Goal: Task Accomplishment & Management: Manage account settings

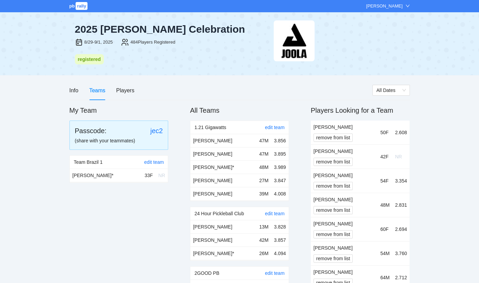
scroll to position [4135, 0]
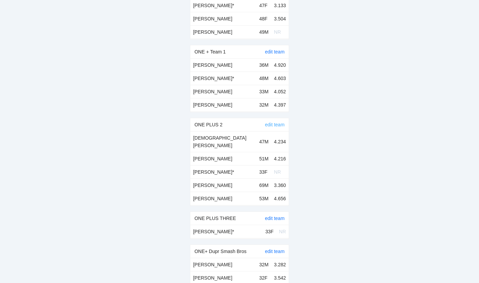
click at [277, 122] on link "edit team" at bounding box center [275, 124] width 20 height 5
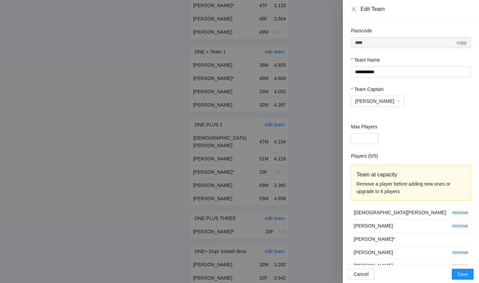
scroll to position [16, 0]
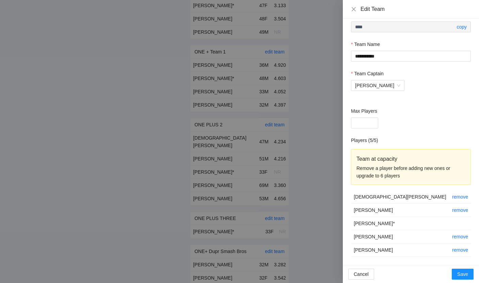
click at [440, 218] on td "Kristen Bouchard *" at bounding box center [400, 223] width 98 height 13
click at [372, 90] on span "[PERSON_NAME]" at bounding box center [377, 85] width 45 height 10
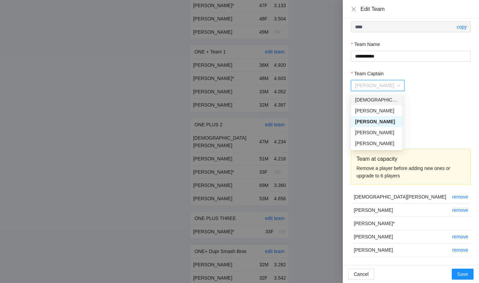
click at [381, 100] on div "[DEMOGRAPHIC_DATA][PERSON_NAME]" at bounding box center [376, 99] width 43 height 7
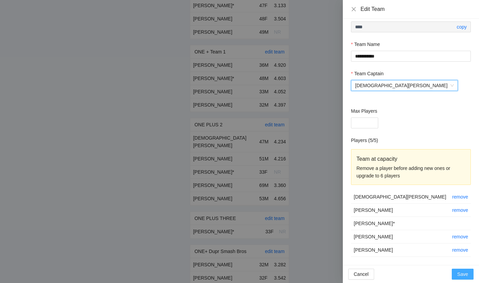
click at [466, 274] on span "Save" at bounding box center [462, 273] width 11 height 7
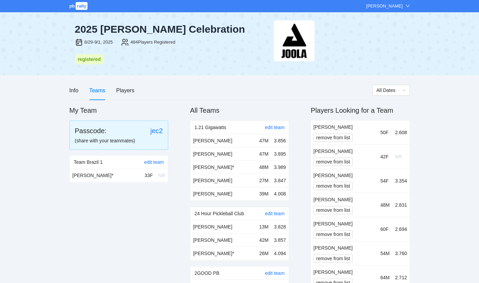
scroll to position [4135, 0]
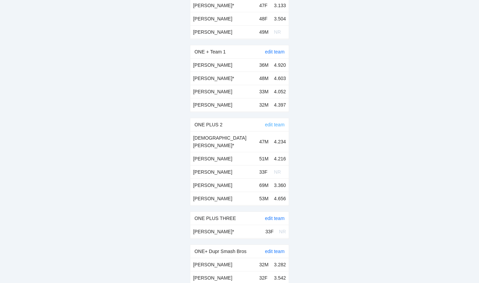
click at [276, 122] on link "edit team" at bounding box center [275, 124] width 20 height 5
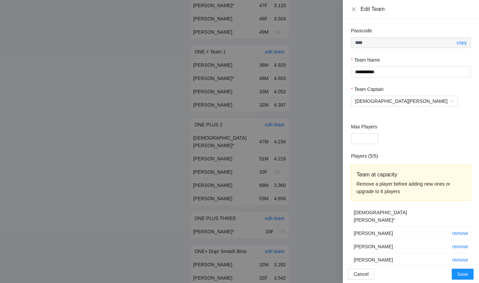
scroll to position [16, 0]
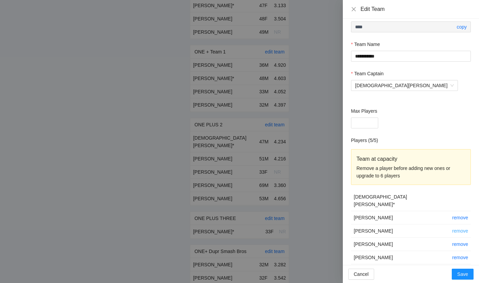
click at [460, 228] on link "remove" at bounding box center [460, 230] width 16 height 5
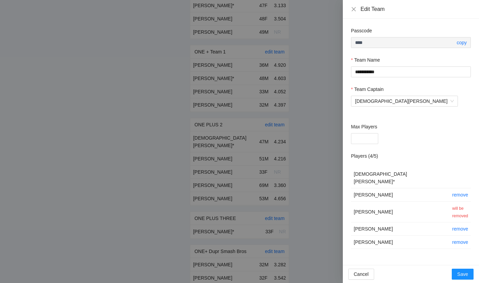
scroll to position [0, 0]
click at [462, 269] on button "Save" at bounding box center [462, 273] width 22 height 11
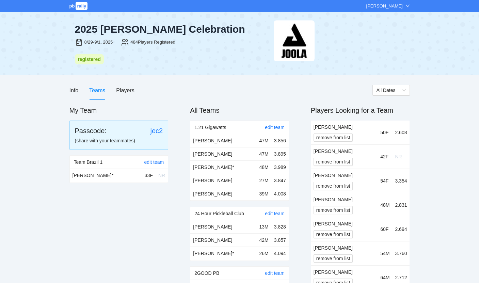
scroll to position [4135, 0]
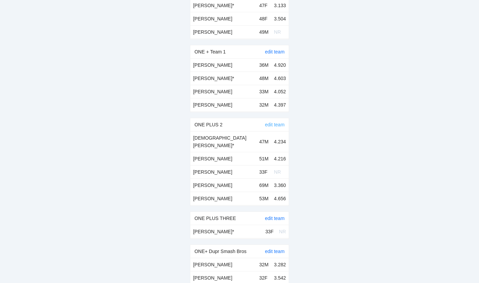
click at [273, 122] on link "edit team" at bounding box center [275, 124] width 20 height 5
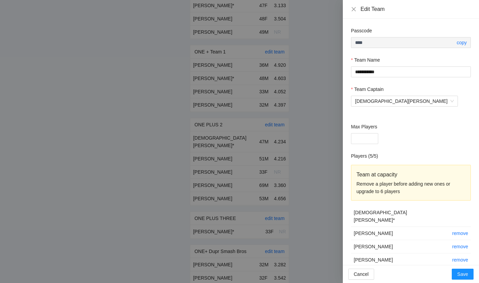
scroll to position [16, 0]
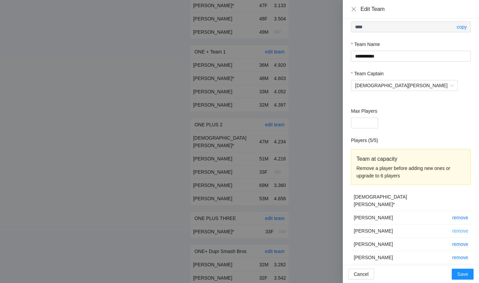
click at [455, 228] on link "remove" at bounding box center [460, 230] width 16 height 5
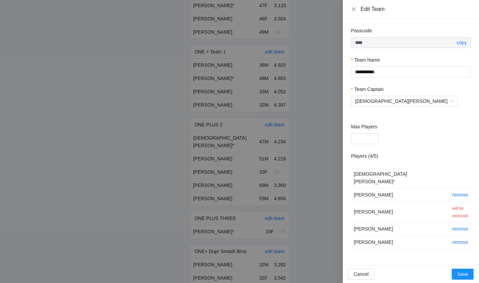
scroll to position [0, 0]
click at [459, 270] on span "Save" at bounding box center [462, 273] width 11 height 7
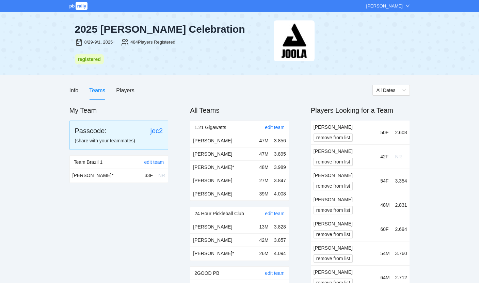
scroll to position [4135, 0]
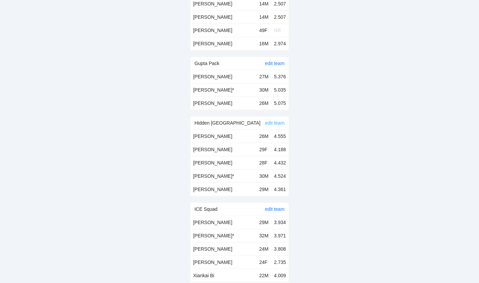
click at [265, 120] on link "edit team" at bounding box center [275, 122] width 20 height 5
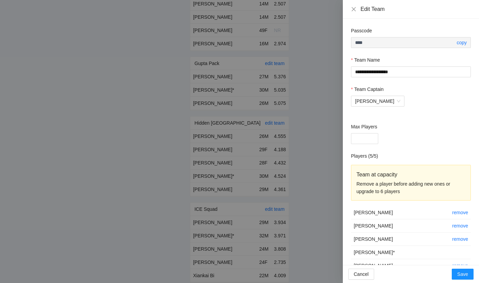
click at [404, 153] on div "Players ( 5 / 5 )" at bounding box center [411, 157] width 120 height 10
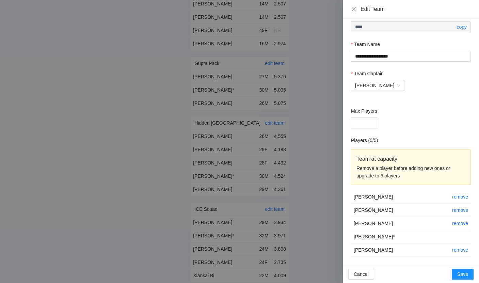
scroll to position [15, 0]
click at [454, 212] on link "remove" at bounding box center [460, 210] width 16 height 5
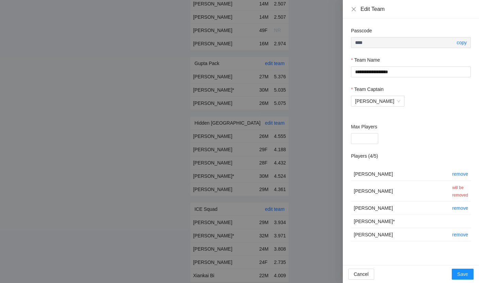
scroll to position [0, 0]
click at [455, 272] on button "Save" at bounding box center [462, 273] width 22 height 11
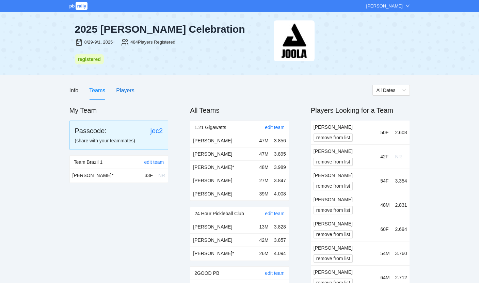
click at [126, 91] on div "Players" at bounding box center [125, 90] width 18 height 9
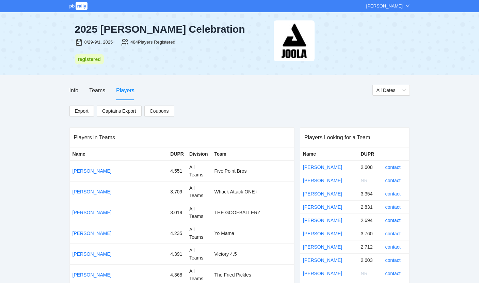
scroll to position [2320, 0]
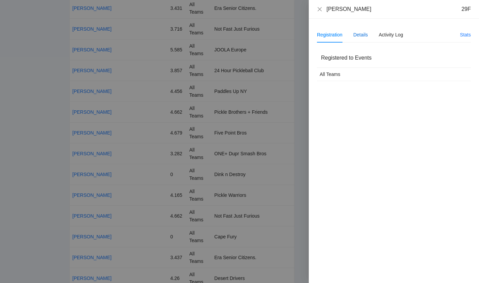
click at [365, 35] on div "Details" at bounding box center [360, 34] width 15 height 7
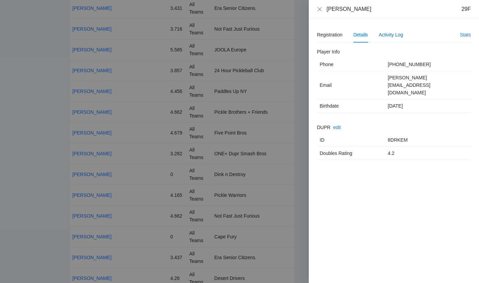
click at [386, 35] on div "Activity Log" at bounding box center [391, 34] width 24 height 7
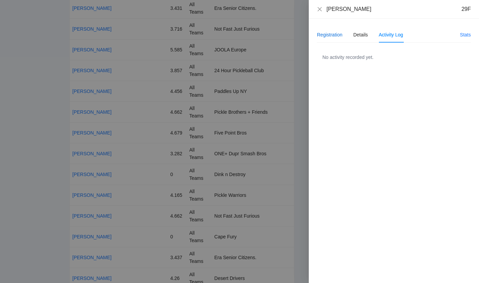
click at [329, 35] on div "Registration" at bounding box center [330, 34] width 26 height 7
click at [329, 69] on td "All Teams" at bounding box center [380, 74] width 127 height 13
click at [291, 76] on div at bounding box center [239, 141] width 479 height 283
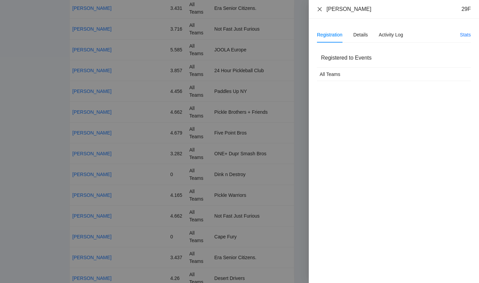
click at [318, 7] on icon "close" at bounding box center [319, 8] width 5 height 5
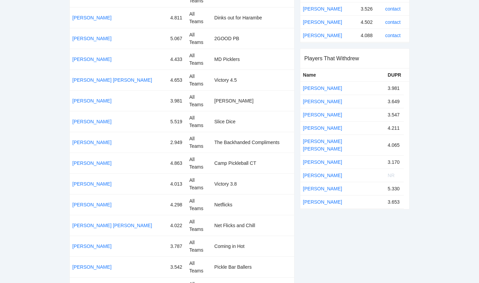
scroll to position [0, 0]
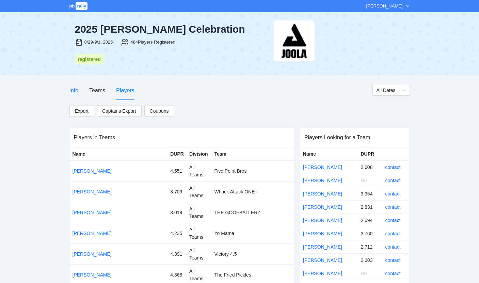
click at [76, 91] on div "Info" at bounding box center [73, 90] width 9 height 9
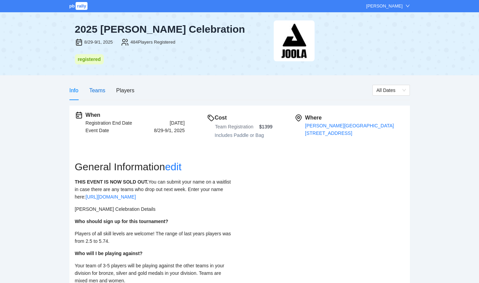
click at [99, 90] on div "Teams" at bounding box center [97, 90] width 16 height 9
